Goal: Transaction & Acquisition: Purchase product/service

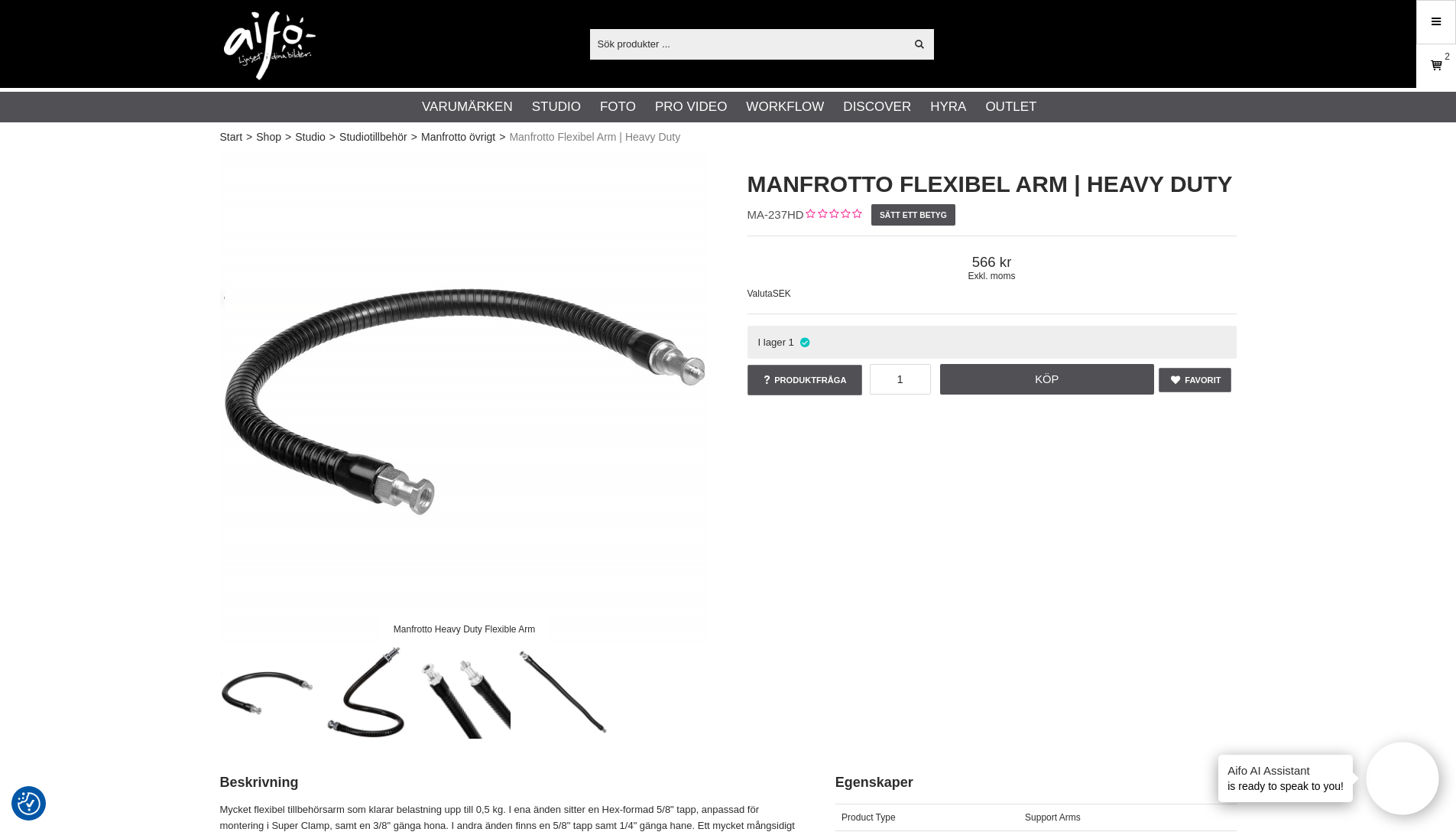
click at [1439, 68] on icon at bounding box center [1436, 65] width 16 height 16
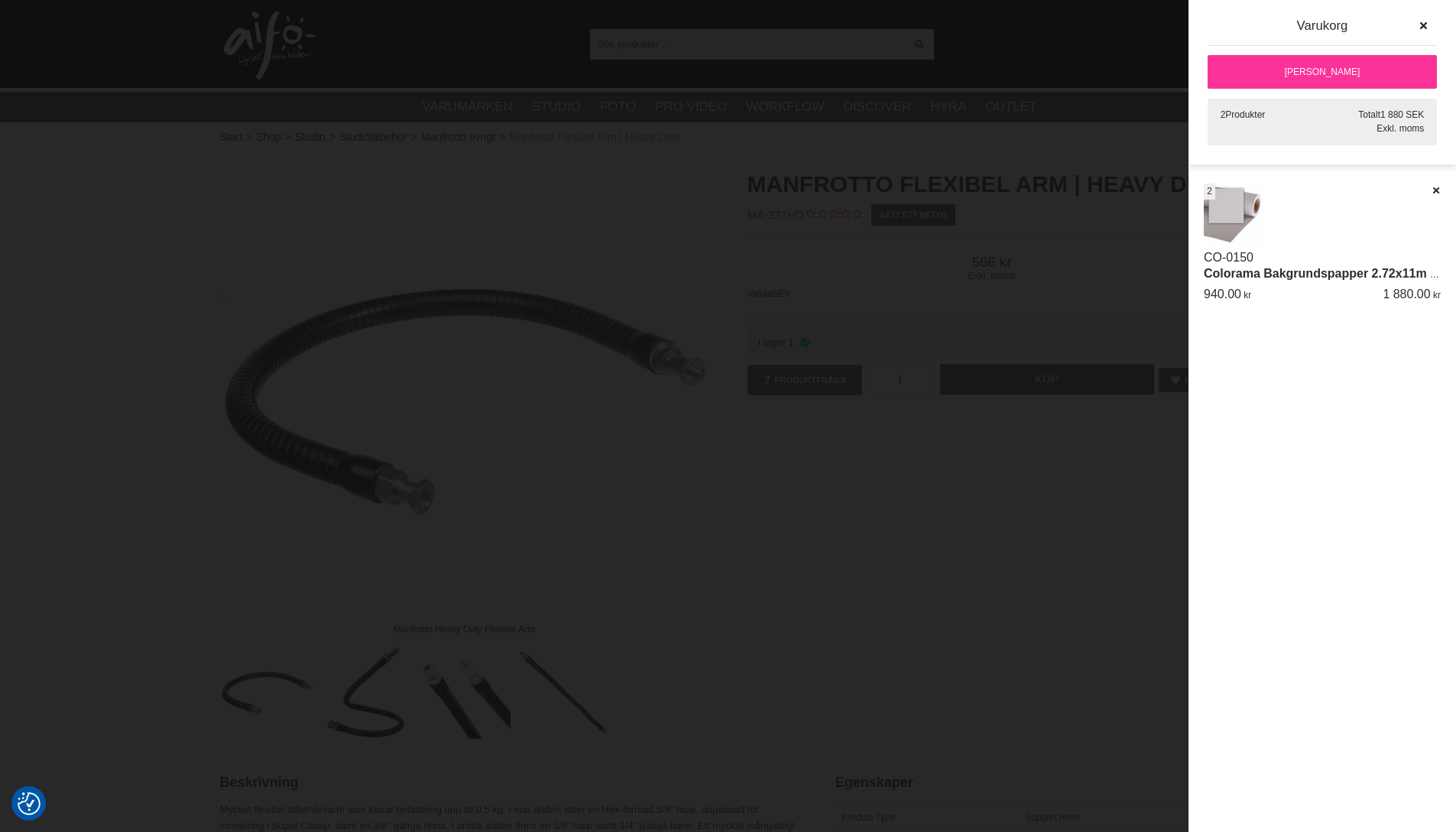
click at [1355, 70] on link "[PERSON_NAME]" at bounding box center [1322, 72] width 229 height 34
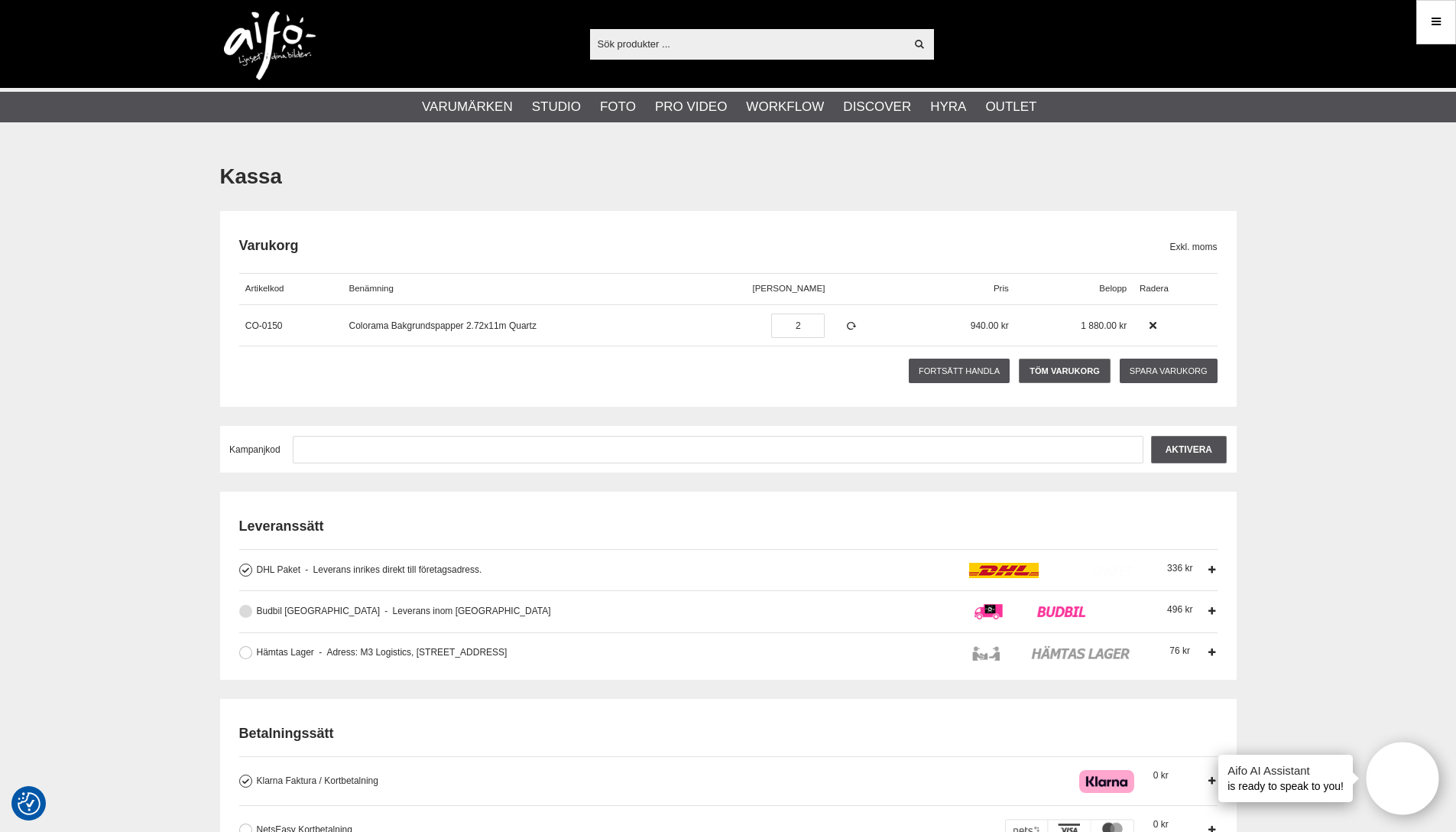
click at [248, 612] on button at bounding box center [245, 611] width 13 height 13
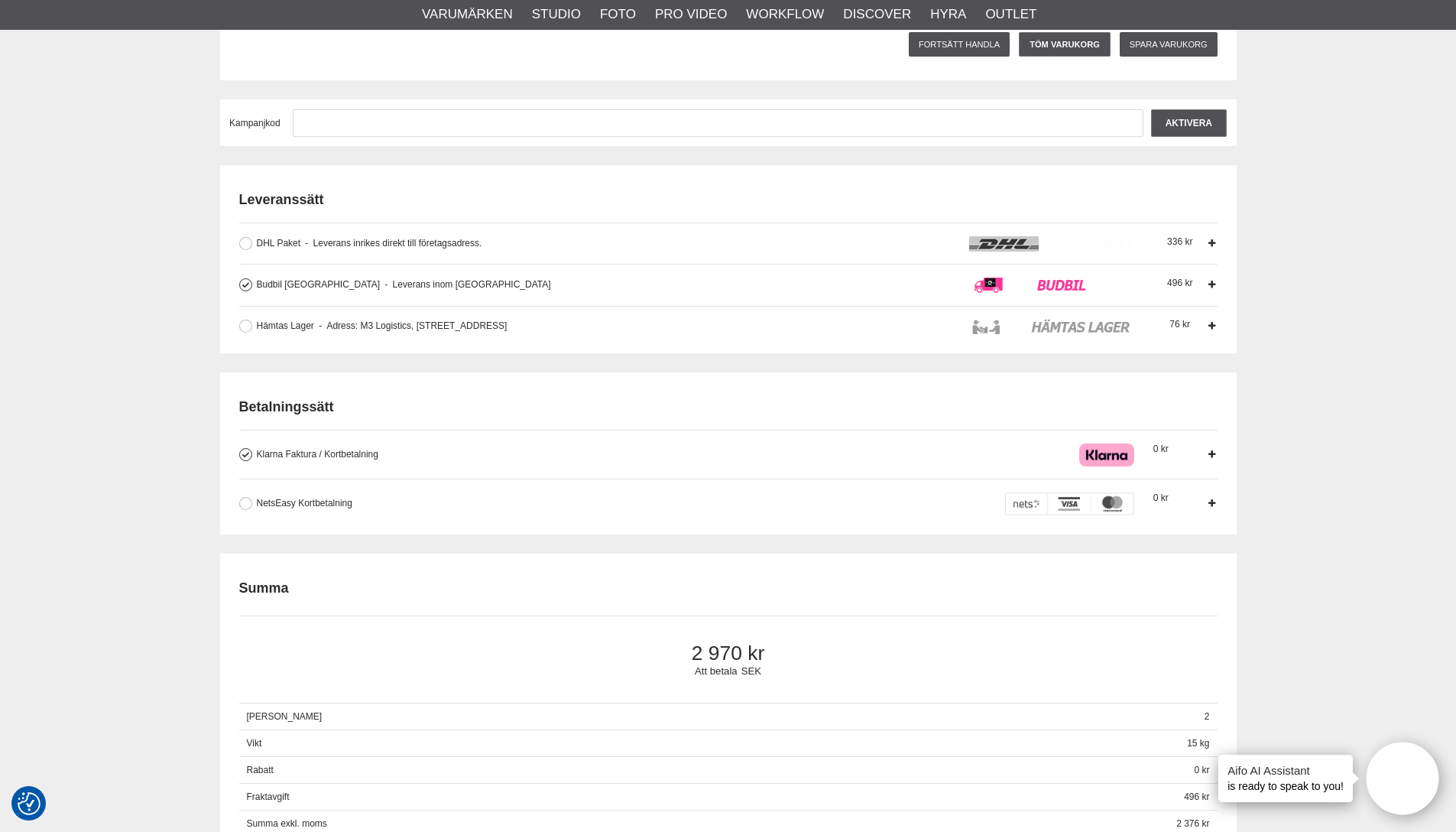
scroll to position [329, 0]
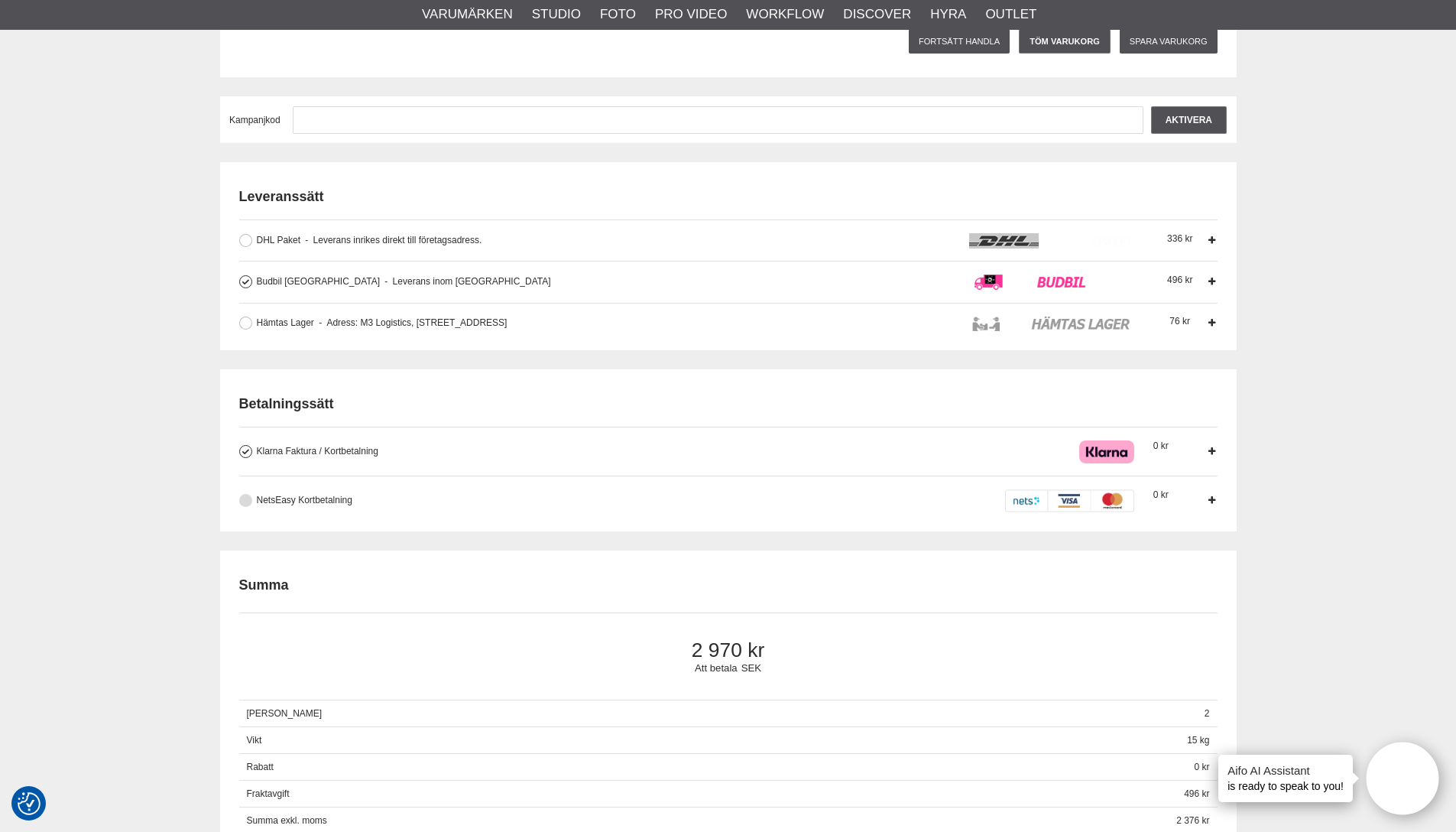
click at [248, 500] on button at bounding box center [245, 500] width 13 height 13
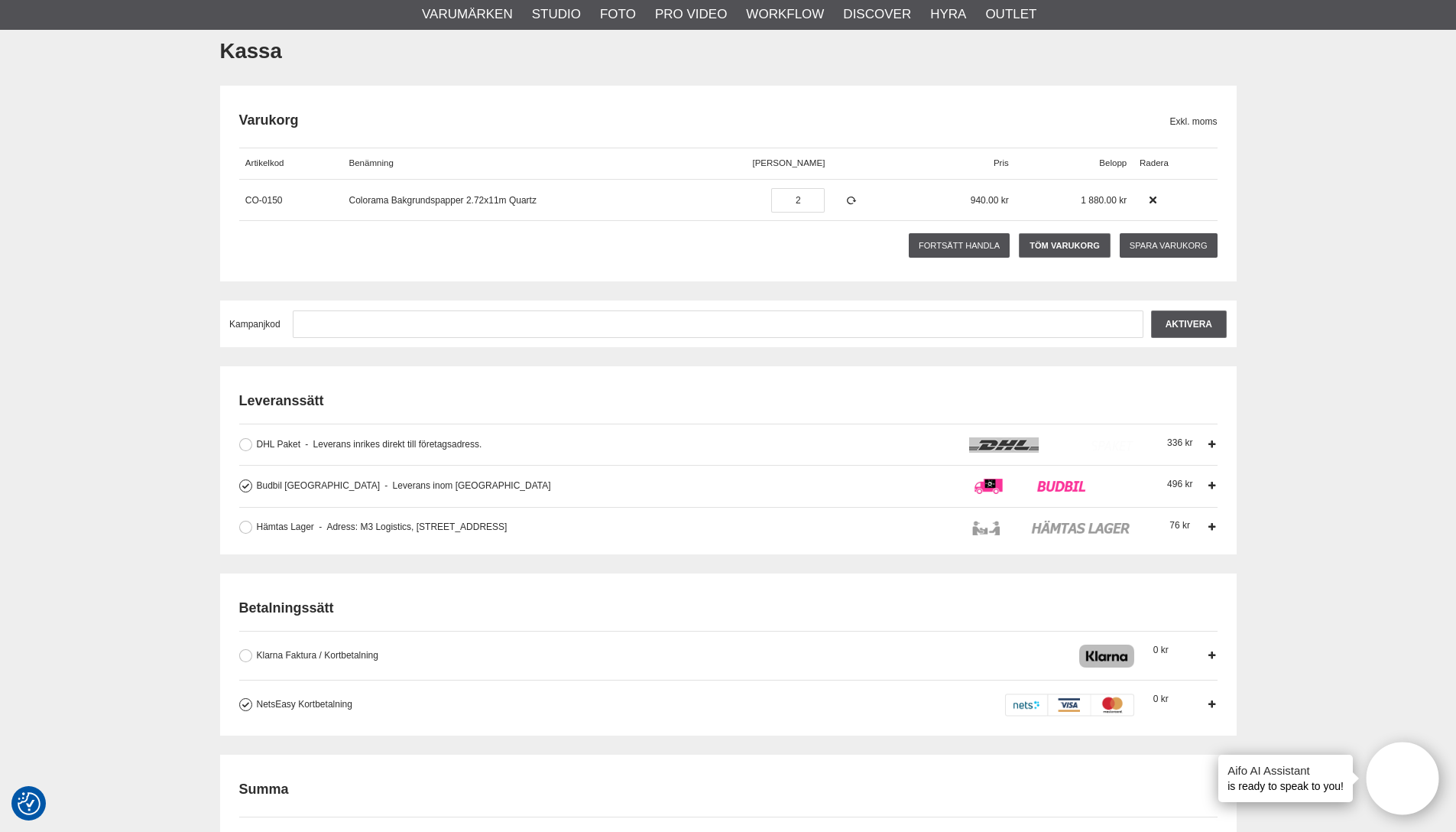
scroll to position [120, 0]
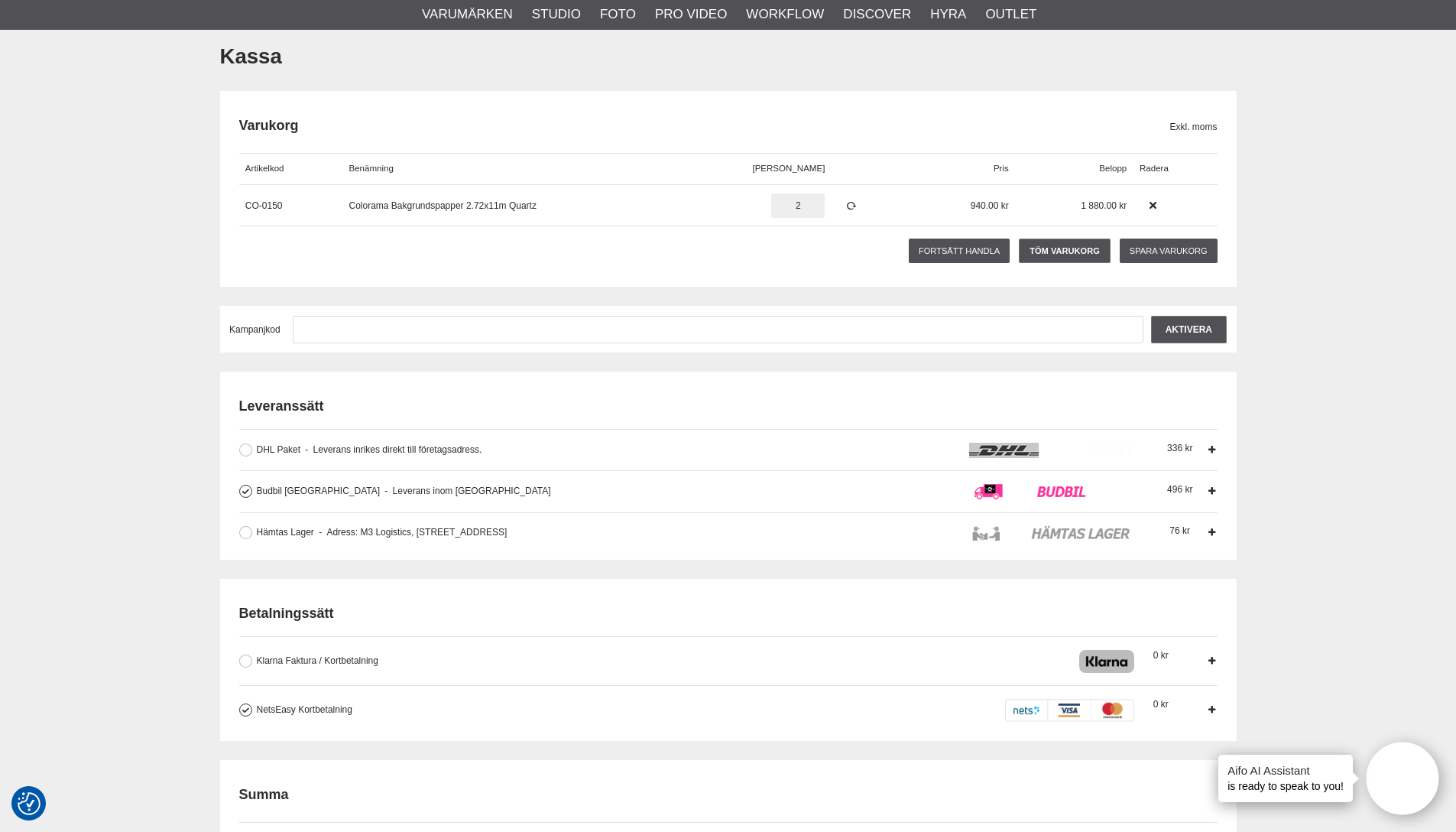
drag, startPoint x: 803, startPoint y: 206, endPoint x: 787, endPoint y: 212, distance: 17.1
click at [784, 206] on input "2" at bounding box center [798, 206] width 54 height 24
drag, startPoint x: 789, startPoint y: 206, endPoint x: 799, endPoint y: 208, distance: 10.2
click at [796, 206] on input "2" at bounding box center [798, 206] width 54 height 24
type input "1"
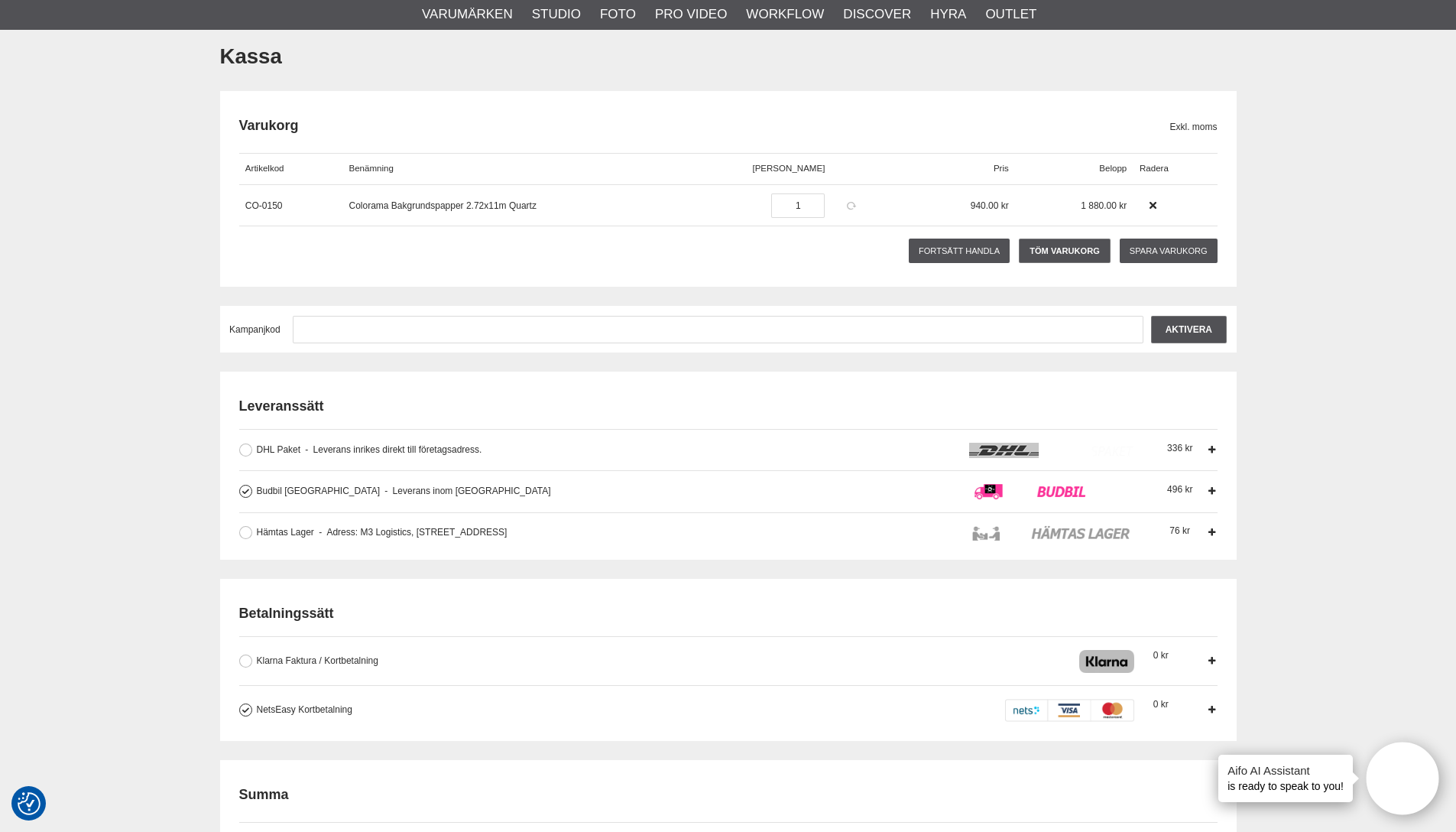
click at [845, 205] on icon at bounding box center [851, 206] width 13 height 10
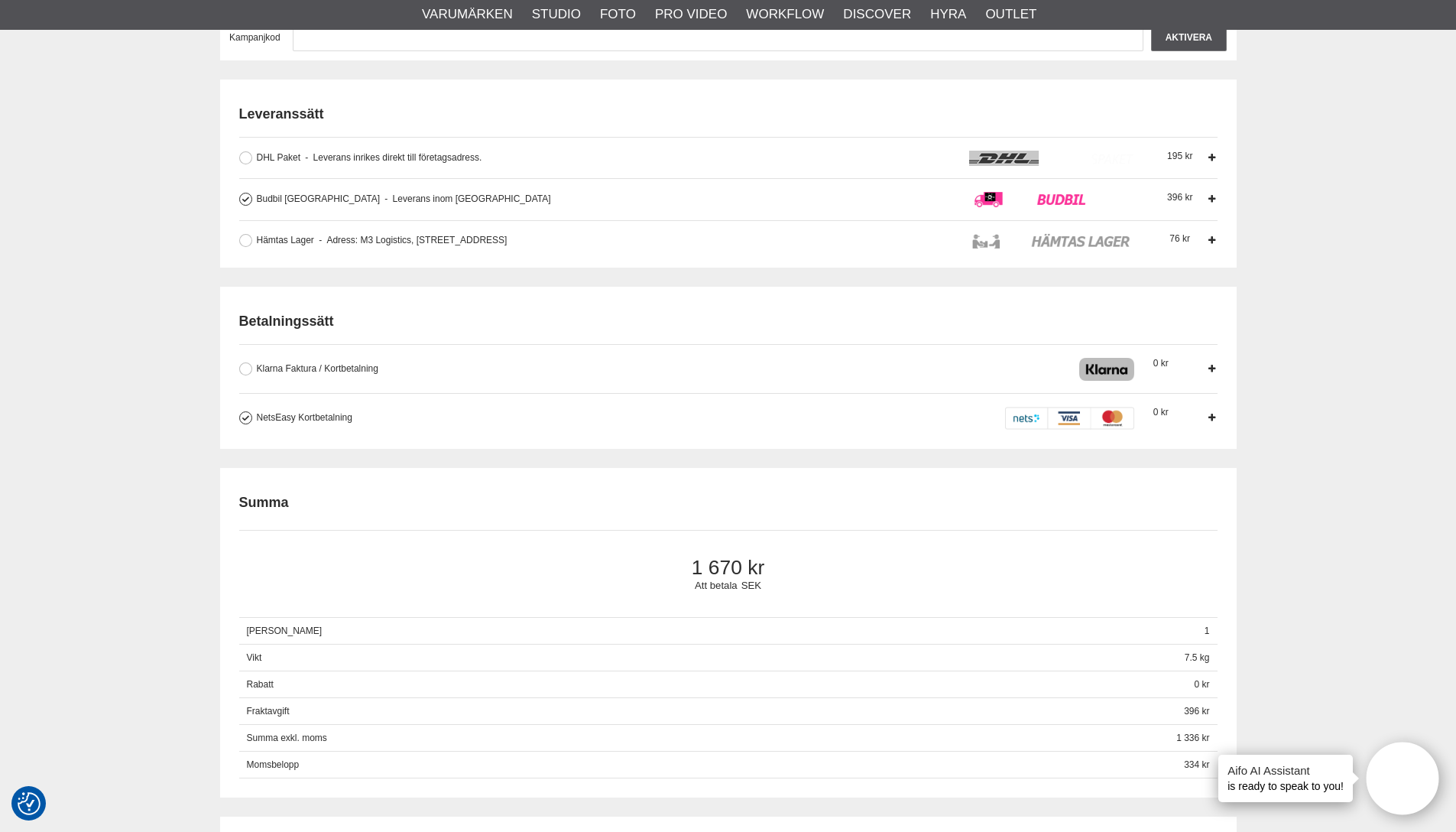
scroll to position [407, 0]
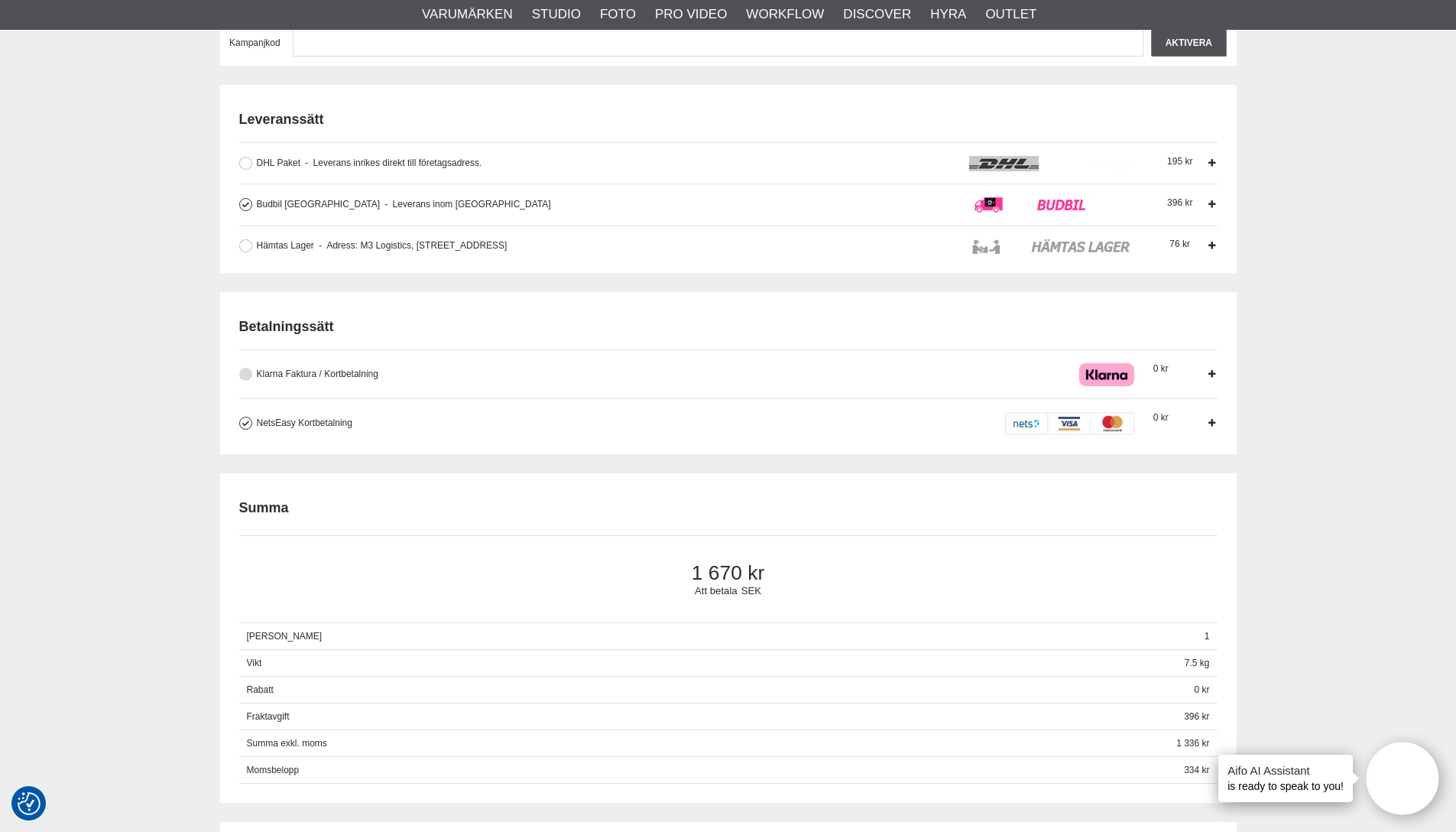
click at [245, 374] on button at bounding box center [245, 374] width 13 height 13
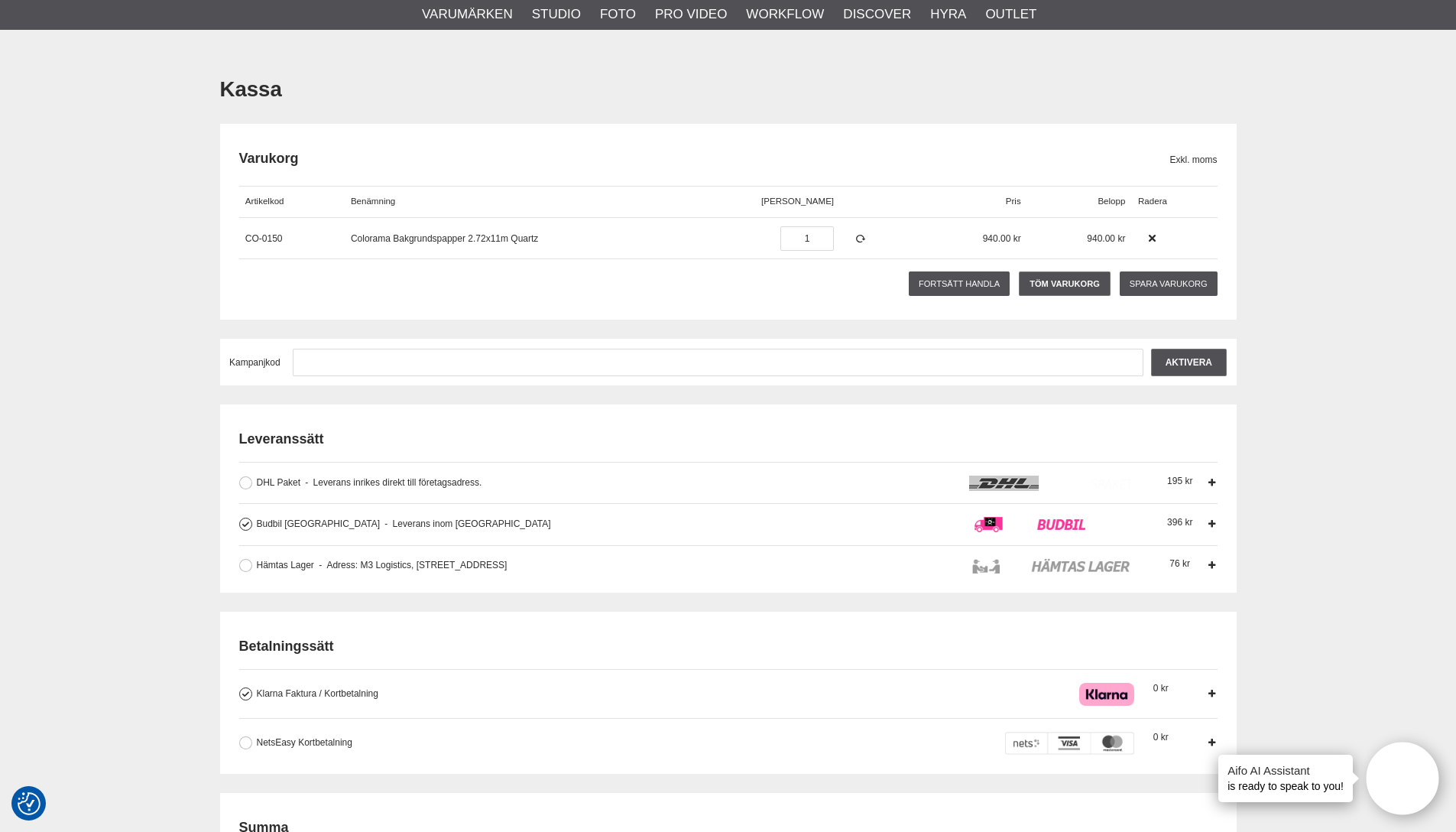
scroll to position [70, 0]
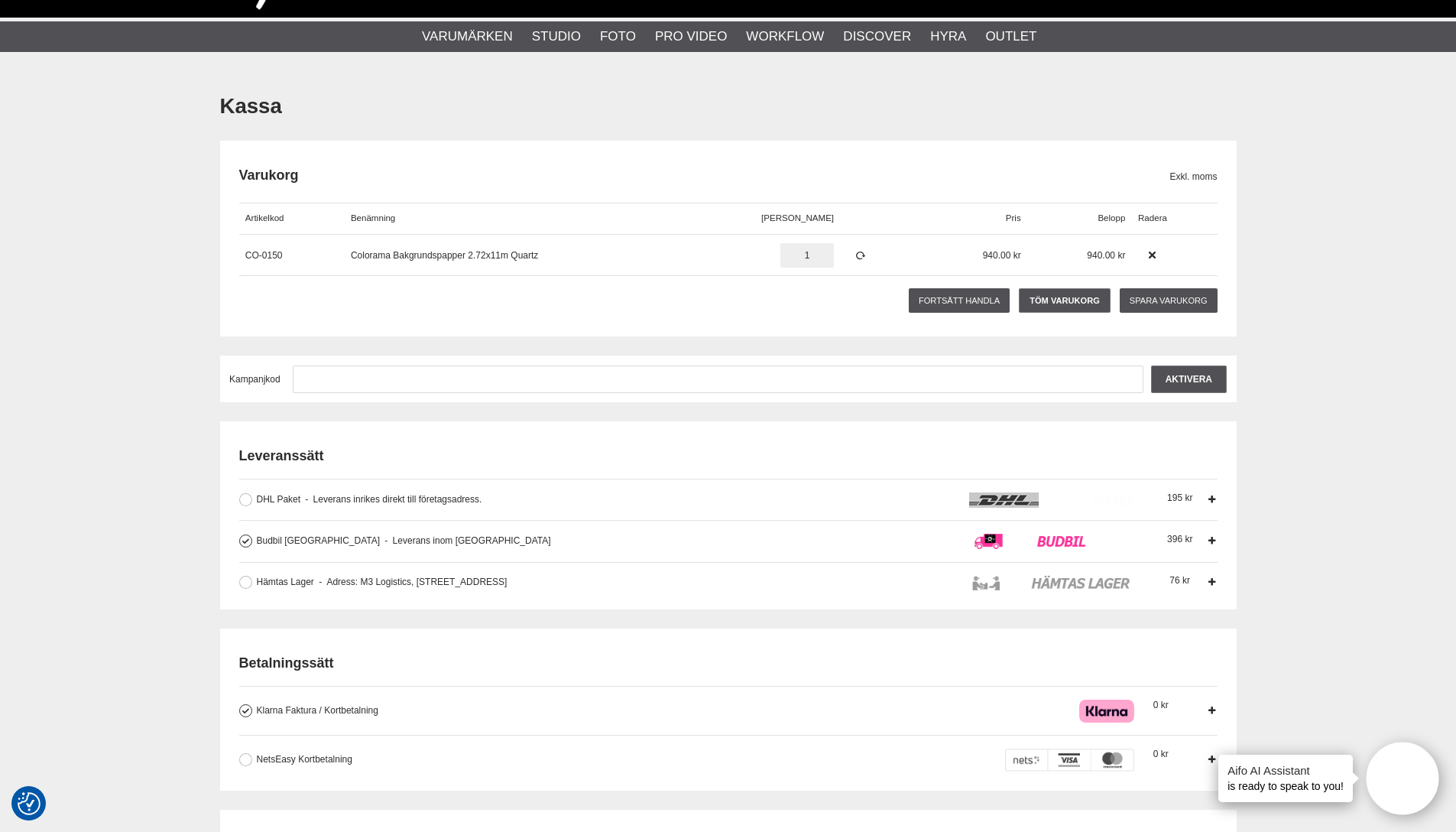
drag, startPoint x: 804, startPoint y: 254, endPoint x: 782, endPoint y: 256, distance: 22.1
click at [793, 255] on input "1" at bounding box center [807, 255] width 54 height 24
type input "2"
click at [854, 256] on icon at bounding box center [860, 255] width 13 height 10
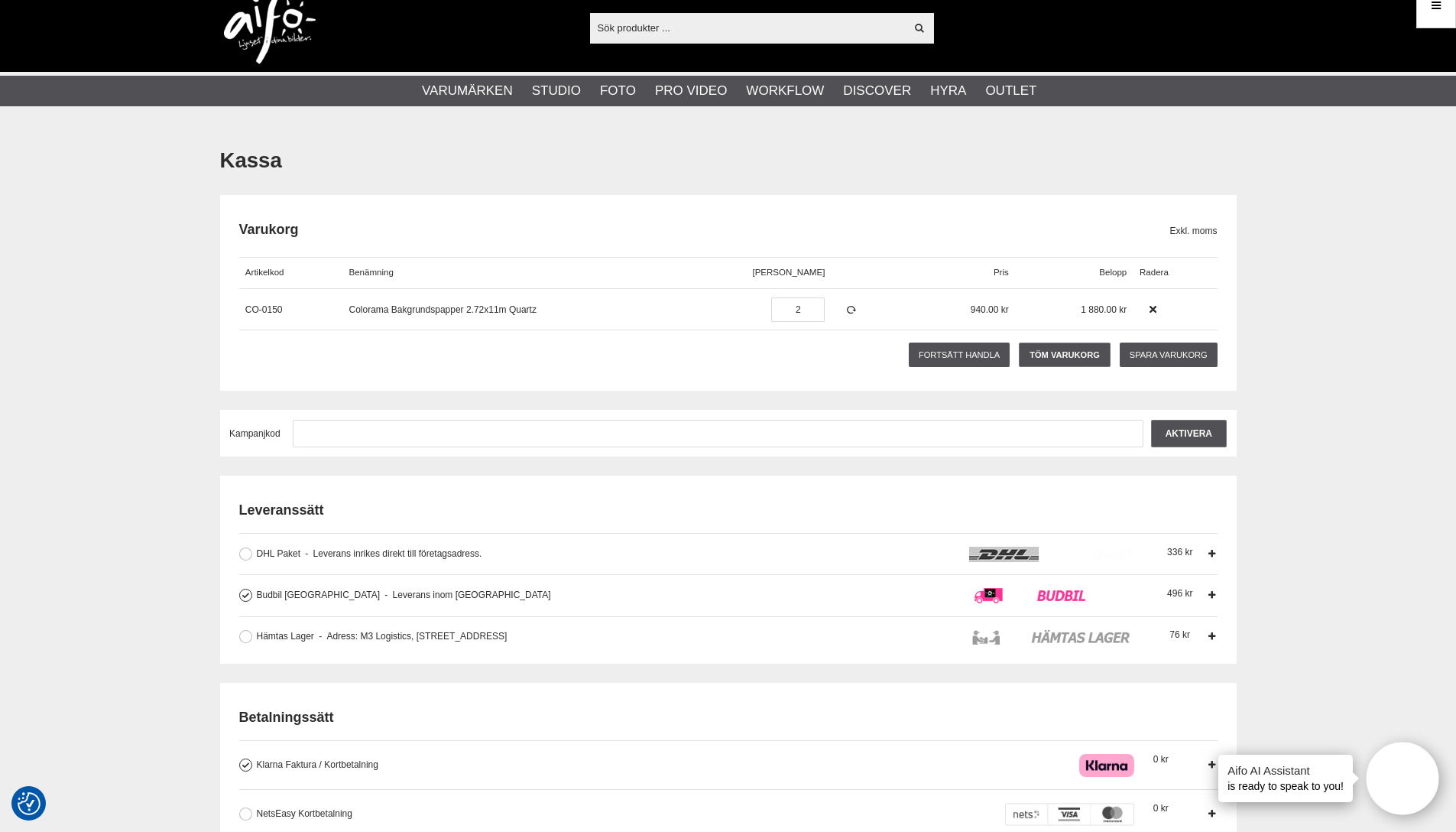
scroll to position [18, 0]
